Goal: Transaction & Acquisition: Purchase product/service

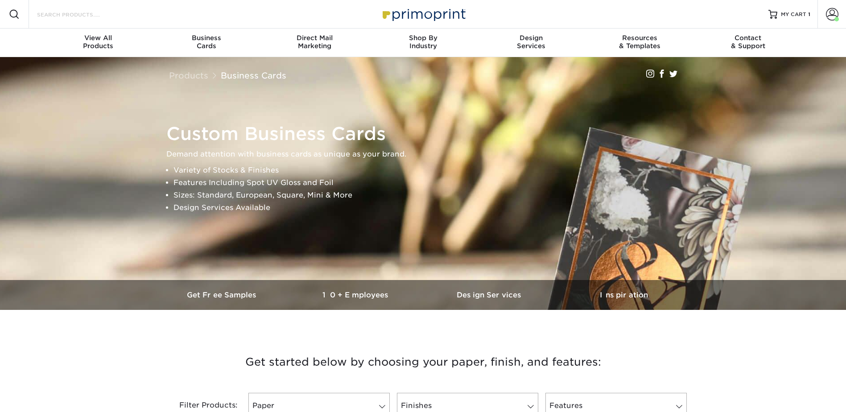
click at [95, 16] on input "Search Products" at bounding box center [79, 14] width 87 height 11
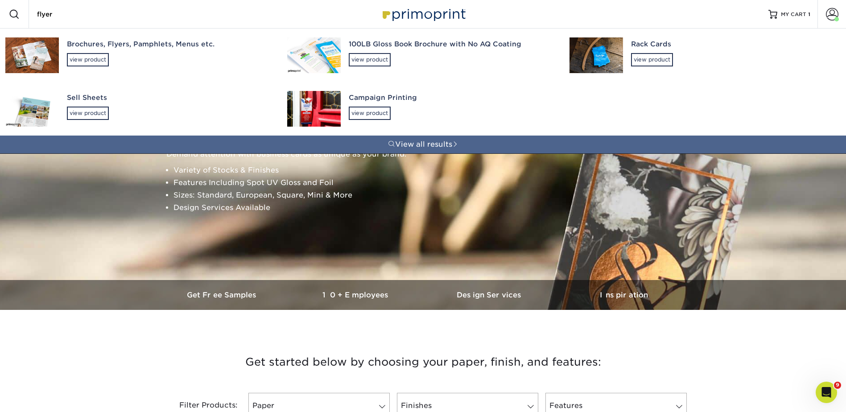
type input "flyer"
click at [98, 48] on div "Brochures, Flyers, Pamphlets, Menus etc." at bounding box center [169, 44] width 204 height 10
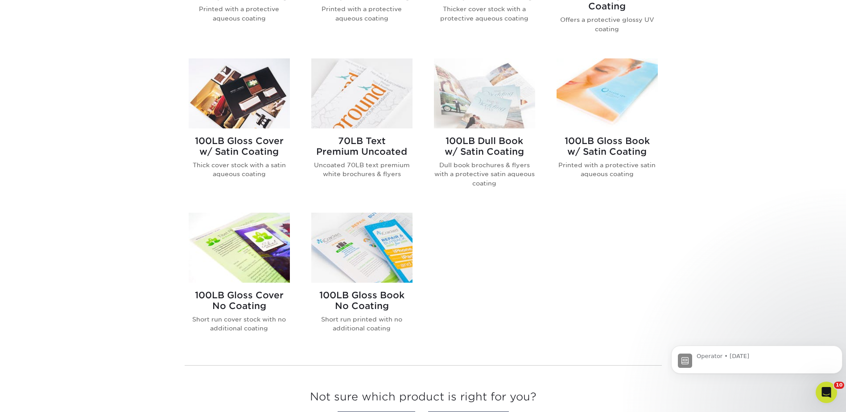
click at [239, 240] on img at bounding box center [239, 248] width 101 height 70
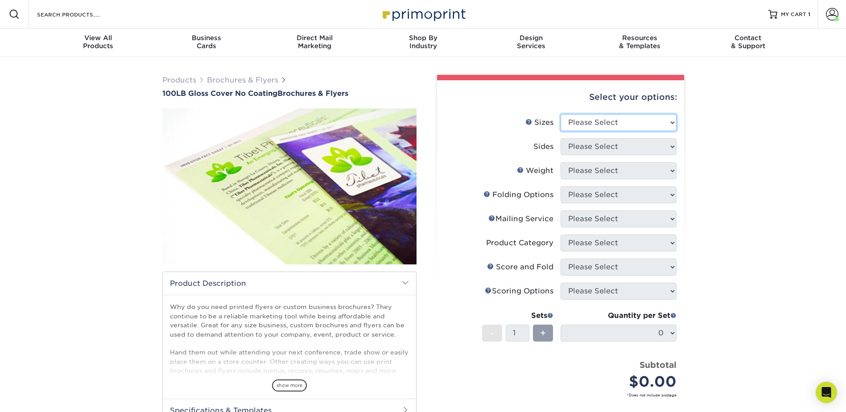
click at [582, 114] on select "Please Select 3.67" x 8.5" 4" x 8.5" 4" x 8.5" 4" x 11" 4" x 12" 4.25" x 11" 4.…" at bounding box center [618, 122] width 116 height 17
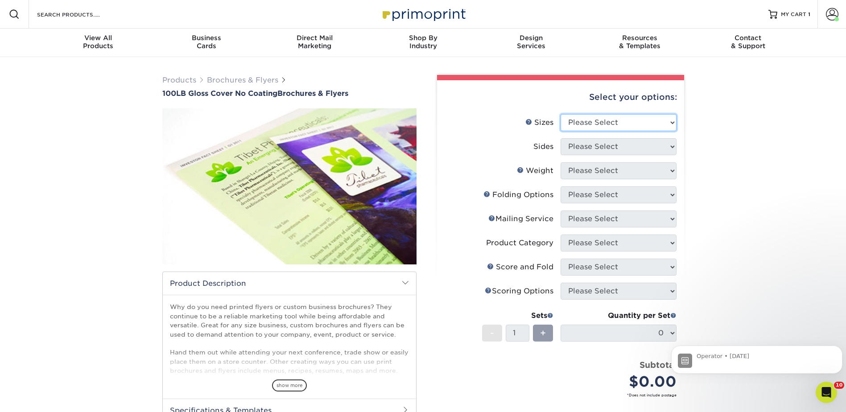
select select "8.50x11.00"
click at [560, 114] on select "Please Select 3.67" x 8.5" 4" x 8.5" 4" x 8.5" 4" x 11" 4" x 12" 4.25" x 11" 4.…" at bounding box center [618, 122] width 116 height 17
click at [583, 140] on select "Please Select Print Both Sides Print Front Only" at bounding box center [618, 146] width 116 height 17
select select "13abbda7-1d64-4f25-8bb2-c179b224825d"
click at [560, 138] on select "Please Select Print Both Sides Print Front Only" at bounding box center [618, 146] width 116 height 17
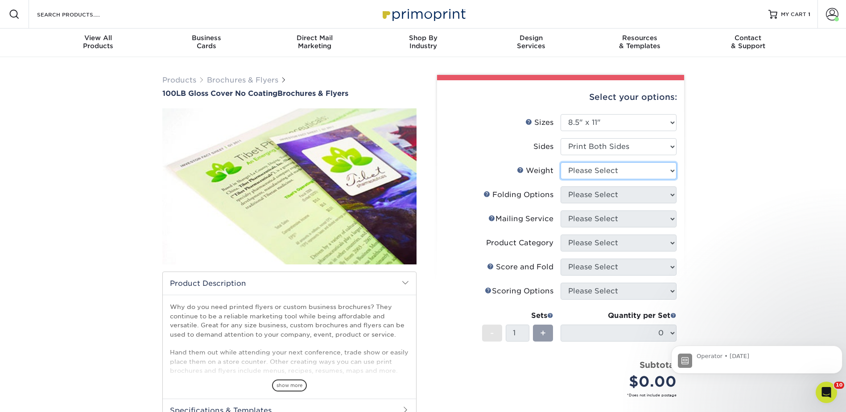
drag, startPoint x: 580, startPoint y: 169, endPoint x: 583, endPoint y: 180, distance: 10.6
click at [580, 169] on select "Please Select 100LB" at bounding box center [618, 170] width 116 height 17
select select "100LB"
click at [560, 162] on select "Please Select 100LB" at bounding box center [618, 170] width 116 height 17
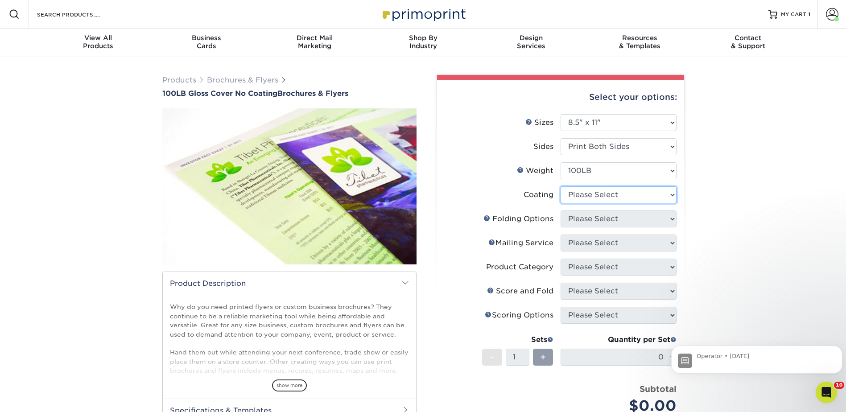
drag, startPoint x: 579, startPoint y: 195, endPoint x: 580, endPoint y: 201, distance: 5.8
click at [579, 195] on select at bounding box center [618, 194] width 116 height 17
select select "3e7618de-abca-4bda-9f97-8b9129e913d8"
click at [560, 186] on select at bounding box center [618, 194] width 116 height 17
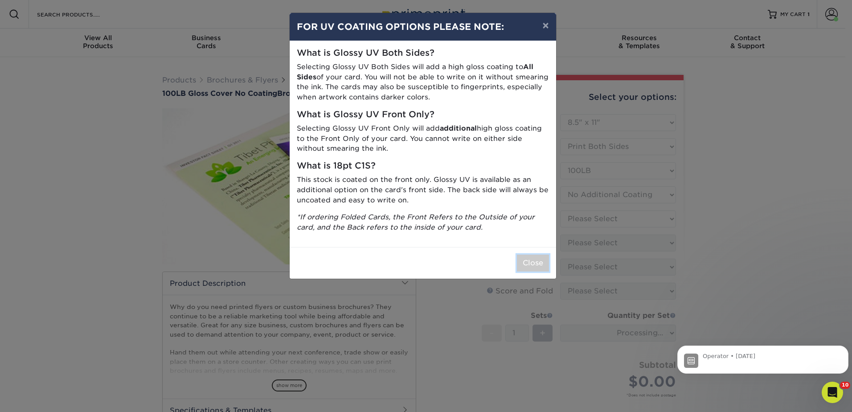
click at [537, 264] on button "Close" at bounding box center [533, 263] width 32 height 17
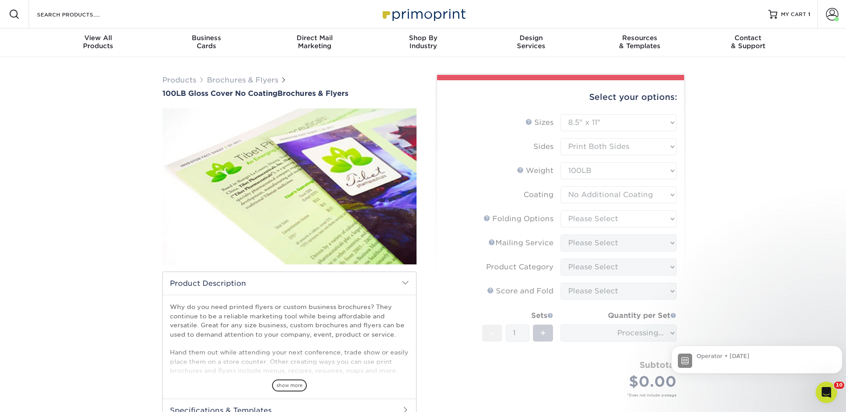
click at [579, 219] on form "Sizes Help Sizes Please Select 3.67" x 8.5" 4" x 8.5" 4" x 8.5" 4" x 11" 4" x 1…" at bounding box center [560, 266] width 233 height 304
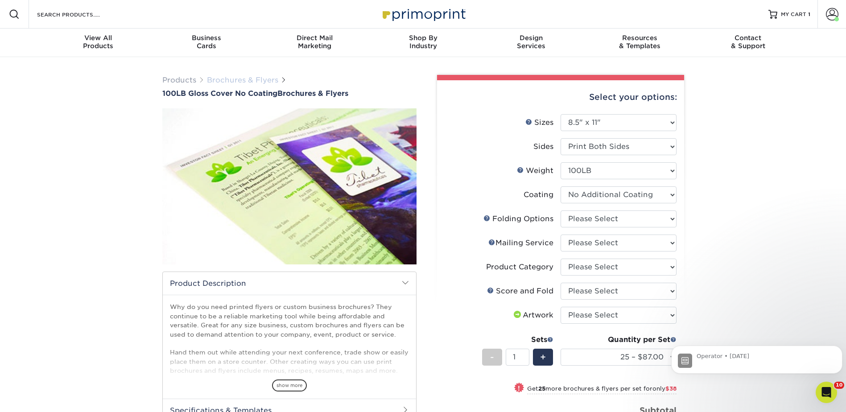
click at [250, 78] on link "Brochures & Flyers" at bounding box center [242, 80] width 71 height 8
